Goal: Check status: Check status

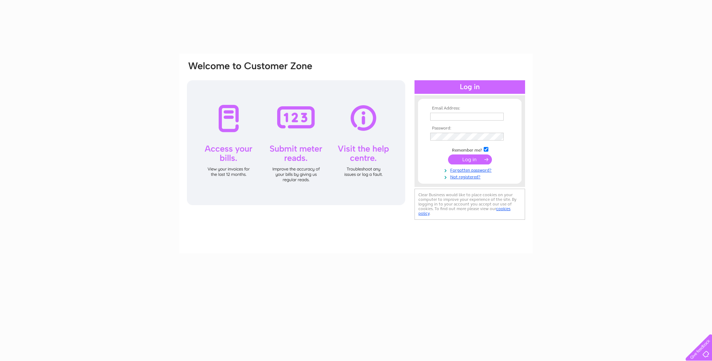
type input "[EMAIL_ADDRESS][DOMAIN_NAME]"
drag, startPoint x: 0, startPoint y: 0, endPoint x: 469, endPoint y: 160, distance: 496.0
click at [469, 160] on input "submit" at bounding box center [470, 159] width 44 height 10
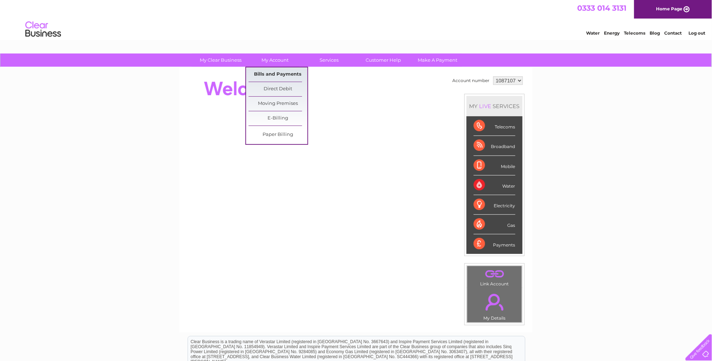
click at [276, 75] on link "Bills and Payments" at bounding box center [277, 74] width 59 height 14
